Goal: Understand process/instructions: Learn about a topic

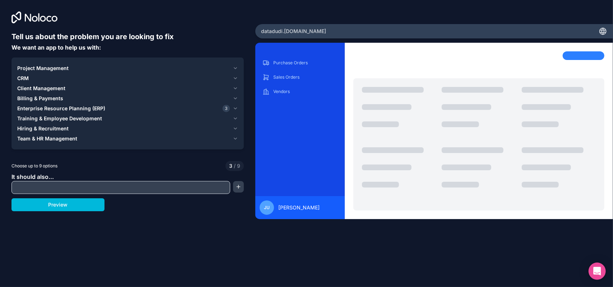
click at [94, 201] on button "Preview" at bounding box center [57, 204] width 93 height 13
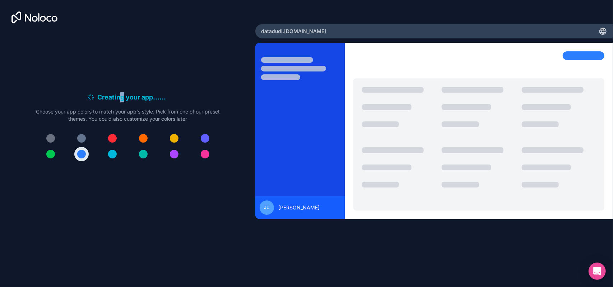
drag, startPoint x: 122, startPoint y: 102, endPoint x: 125, endPoint y: 95, distance: 7.4
click at [123, 100] on h6 "Creating your app... . . ." at bounding box center [132, 97] width 71 height 10
click at [126, 94] on h6 "Creating your app... . . ." at bounding box center [132, 97] width 71 height 10
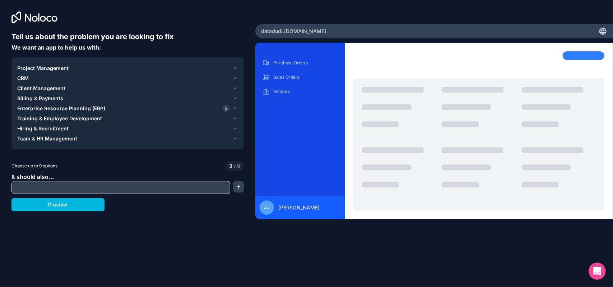
click at [171, 105] on div "Enterprise Resource Planning (ERP) 3" at bounding box center [123, 108] width 213 height 7
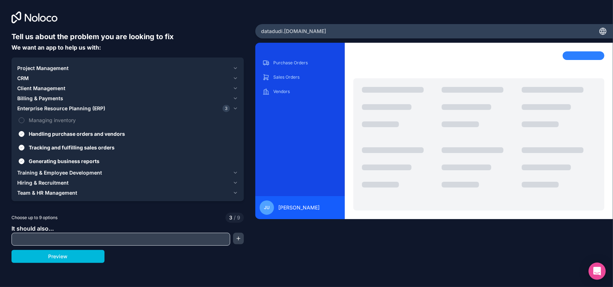
drag, startPoint x: 111, startPoint y: 116, endPoint x: 106, endPoint y: 117, distance: 5.1
click at [108, 116] on span "Managing inventory" at bounding box center [133, 120] width 208 height 8
click at [24, 117] on button "Managing inventory" at bounding box center [22, 120] width 6 height 6
click at [101, 118] on span "Managing inventory" at bounding box center [133, 120] width 208 height 8
click at [24, 118] on button "Managing inventory" at bounding box center [22, 120] width 6 height 6
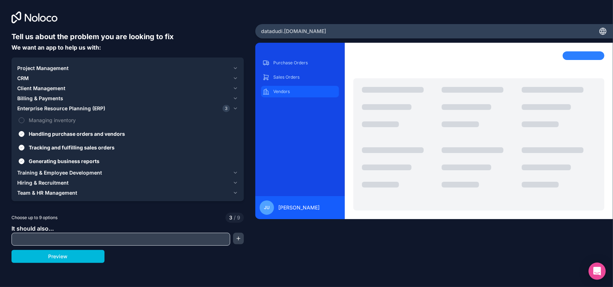
click at [291, 89] on p "Vendors" at bounding box center [305, 92] width 64 height 6
click at [291, 82] on div "Sales Orders" at bounding box center [300, 76] width 78 height 11
click at [293, 64] on p "Purchase Orders" at bounding box center [305, 63] width 64 height 6
click at [285, 204] on span "[PERSON_NAME]" at bounding box center [298, 207] width 41 height 7
click at [128, 240] on input "text" at bounding box center [120, 239] width 215 height 10
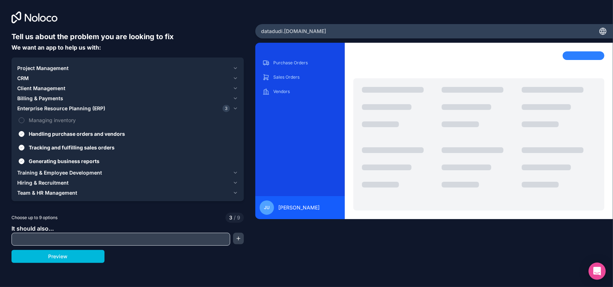
drag, startPoint x: 82, startPoint y: 256, endPoint x: 116, endPoint y: 255, distance: 33.8
click at [80, 256] on button "Preview" at bounding box center [57, 256] width 93 height 13
